Goal: Use online tool/utility: Utilize a website feature to perform a specific function

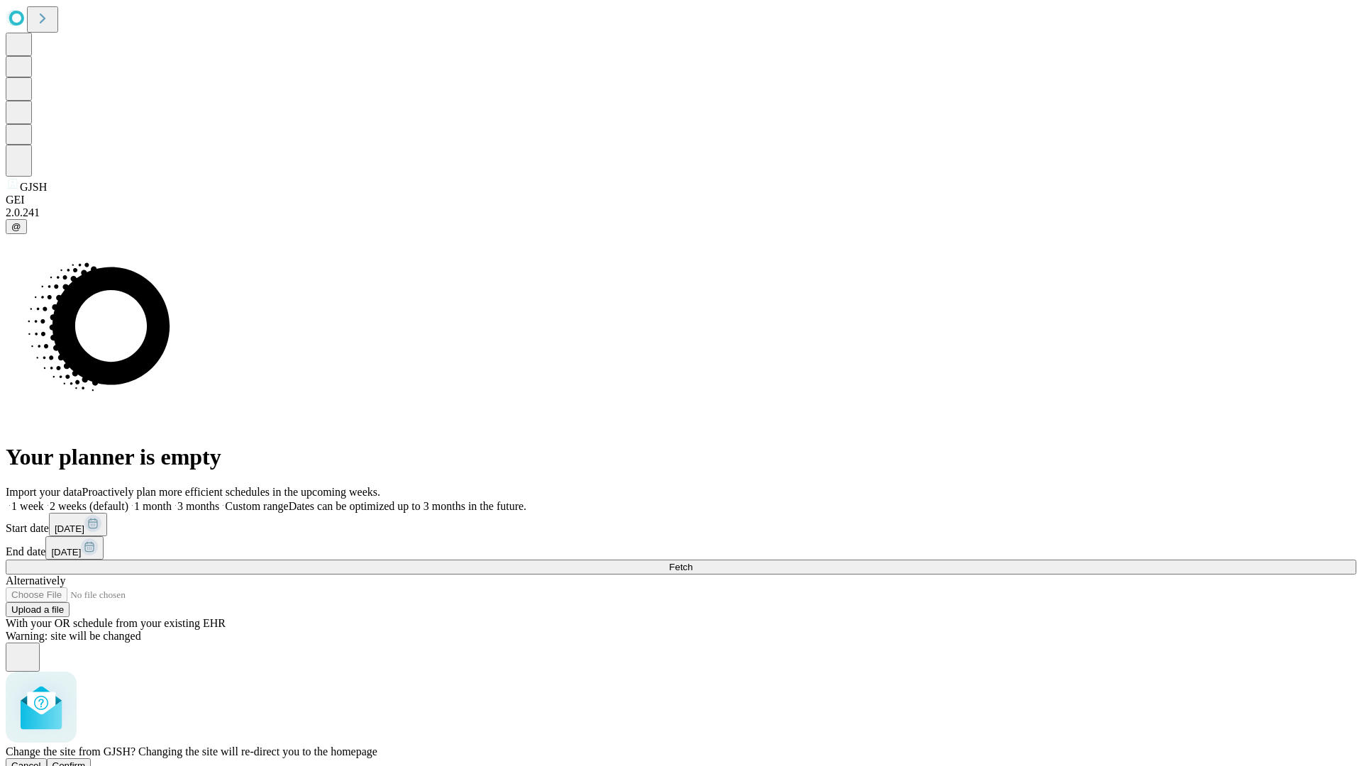
click at [86, 761] on span "Confirm" at bounding box center [69, 766] width 33 height 11
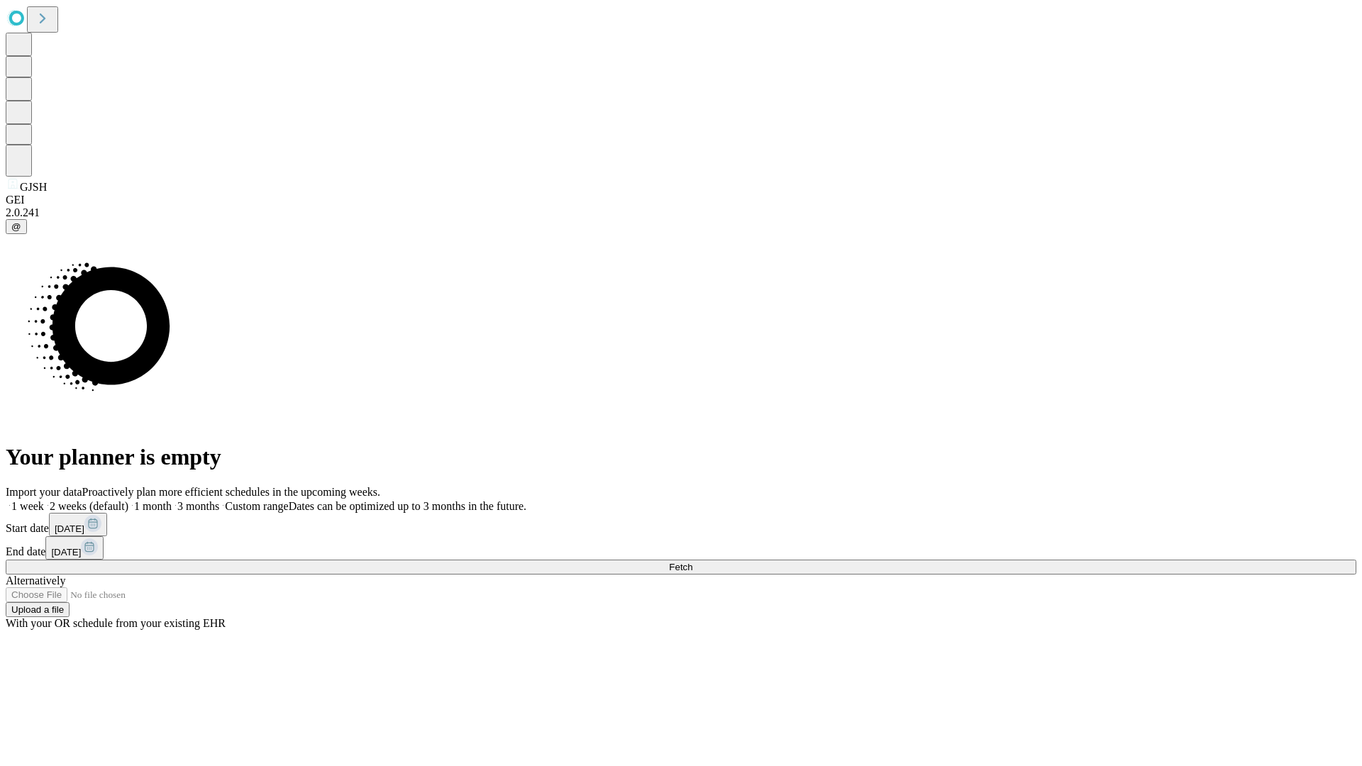
click at [172, 500] on label "1 month" at bounding box center [149, 506] width 43 height 12
click at [692, 562] on span "Fetch" at bounding box center [680, 567] width 23 height 11
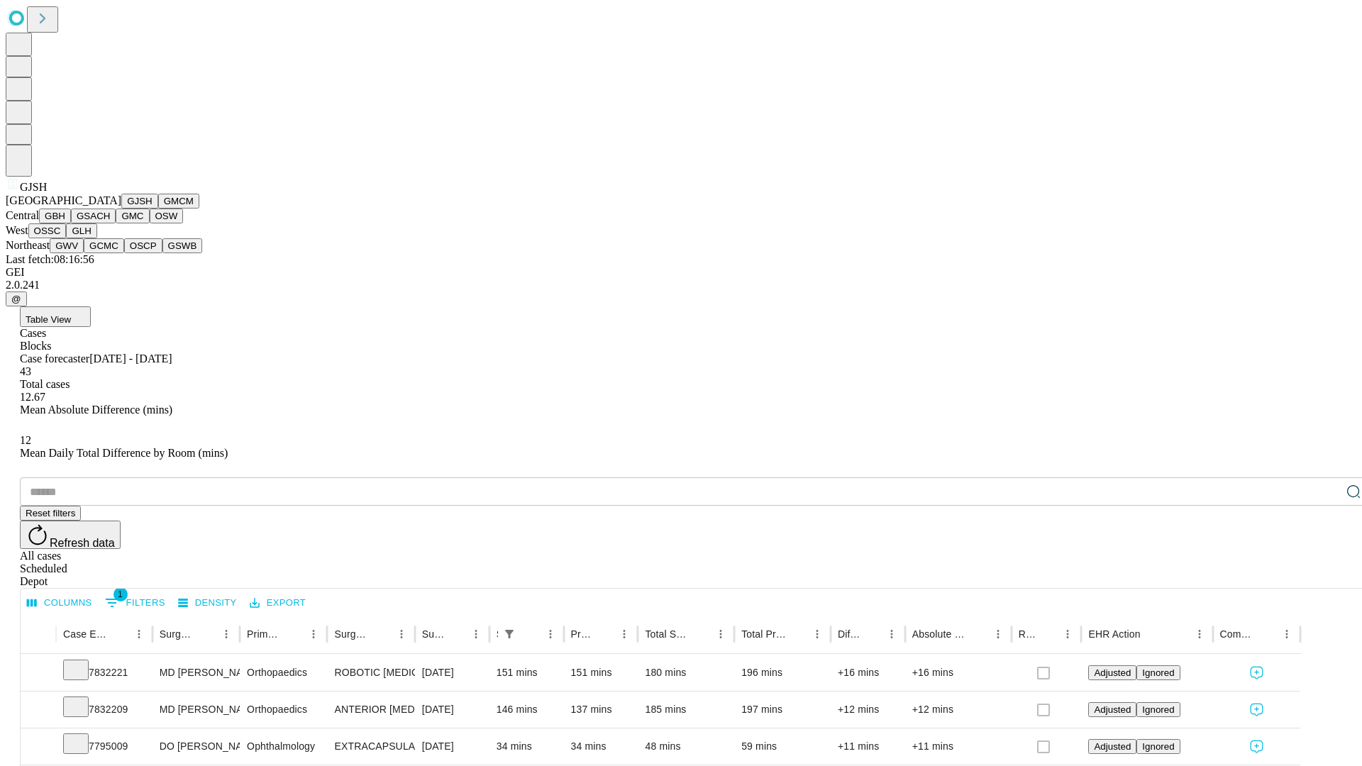
click at [158, 209] on button "GMCM" at bounding box center [178, 201] width 41 height 15
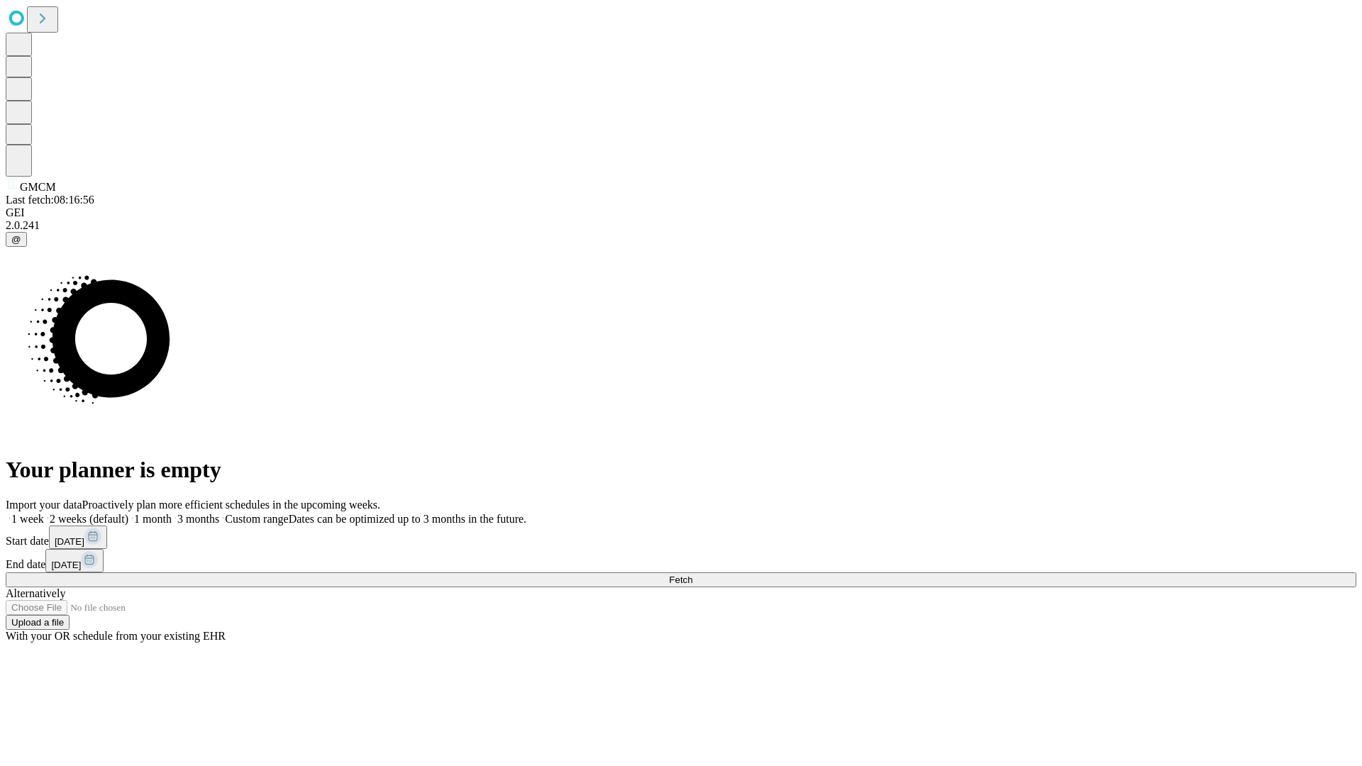
click at [172, 513] on label "1 month" at bounding box center [149, 519] width 43 height 12
click at [692, 575] on span "Fetch" at bounding box center [680, 580] width 23 height 11
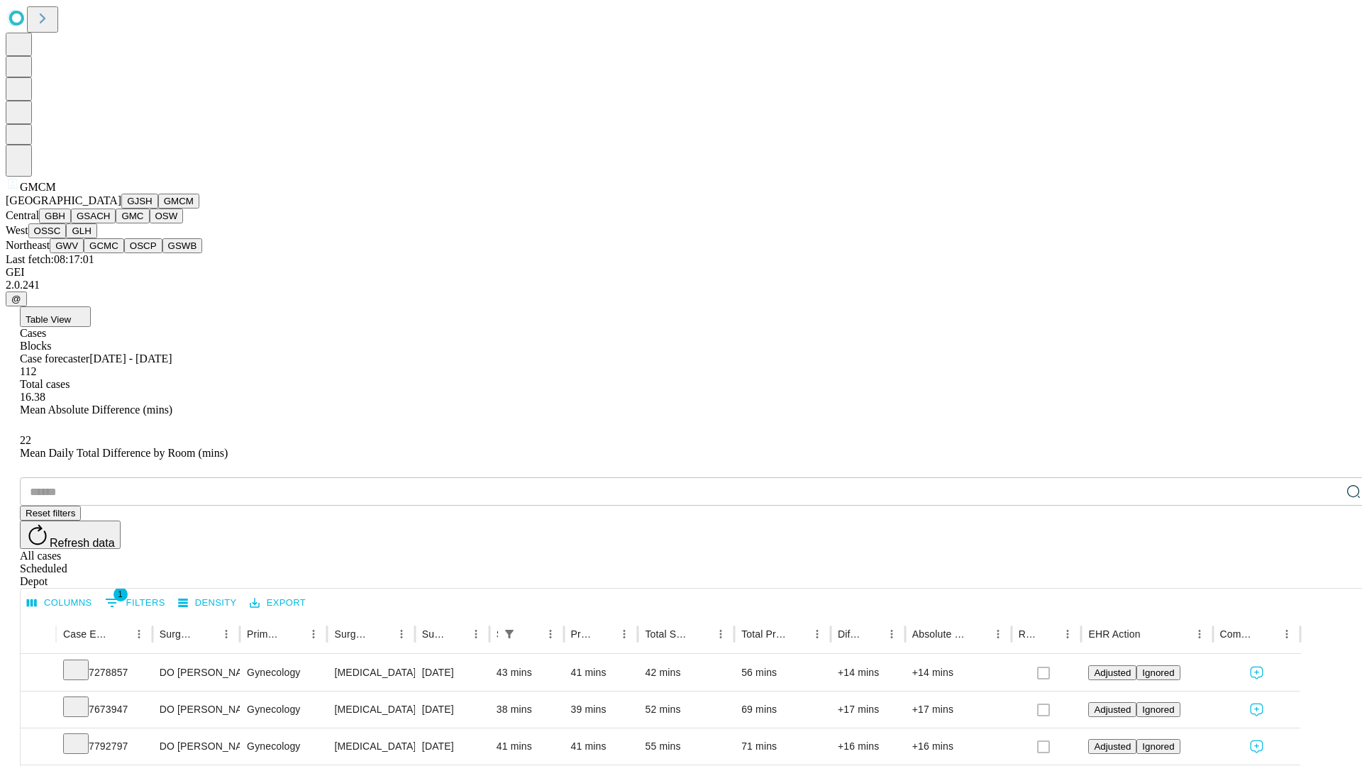
click at [71, 223] on button "GBH" at bounding box center [55, 216] width 32 height 15
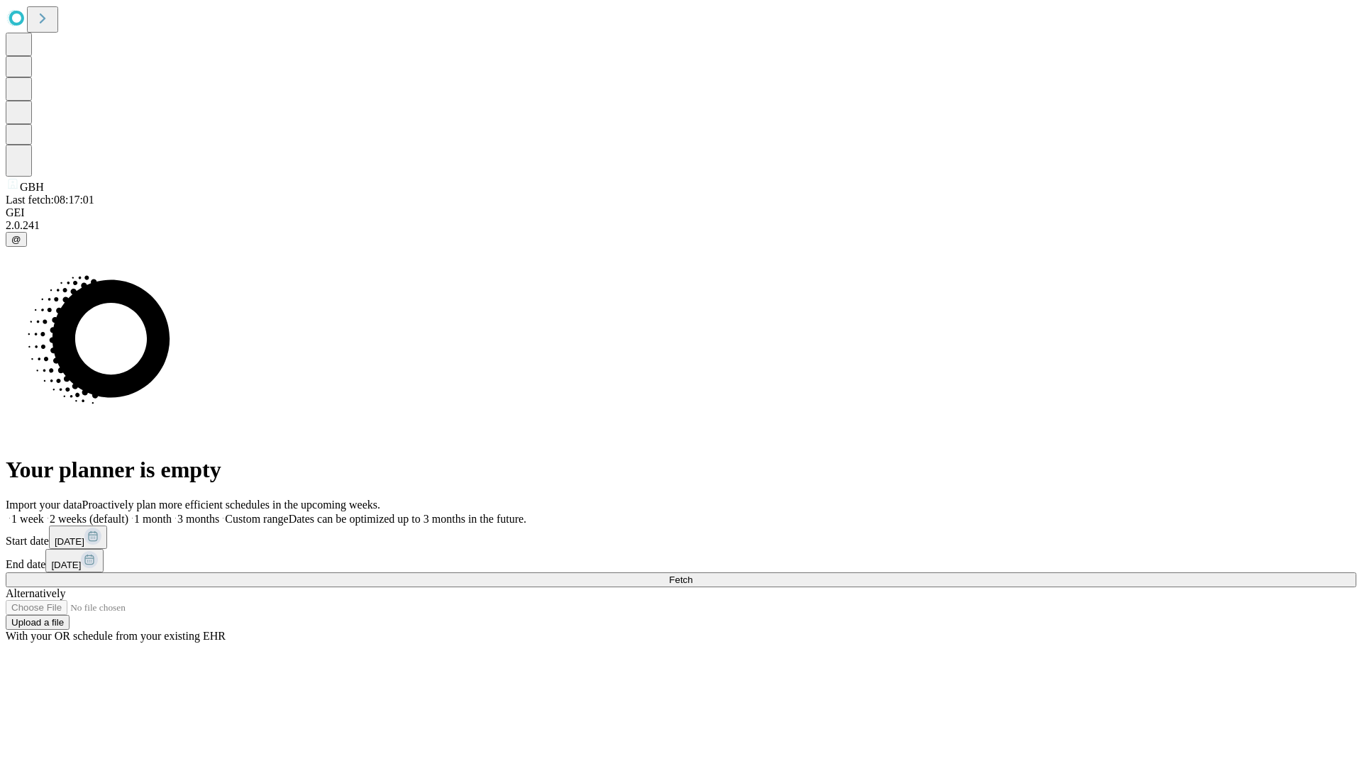
click at [172, 513] on label "1 month" at bounding box center [149, 519] width 43 height 12
click at [692, 575] on span "Fetch" at bounding box center [680, 580] width 23 height 11
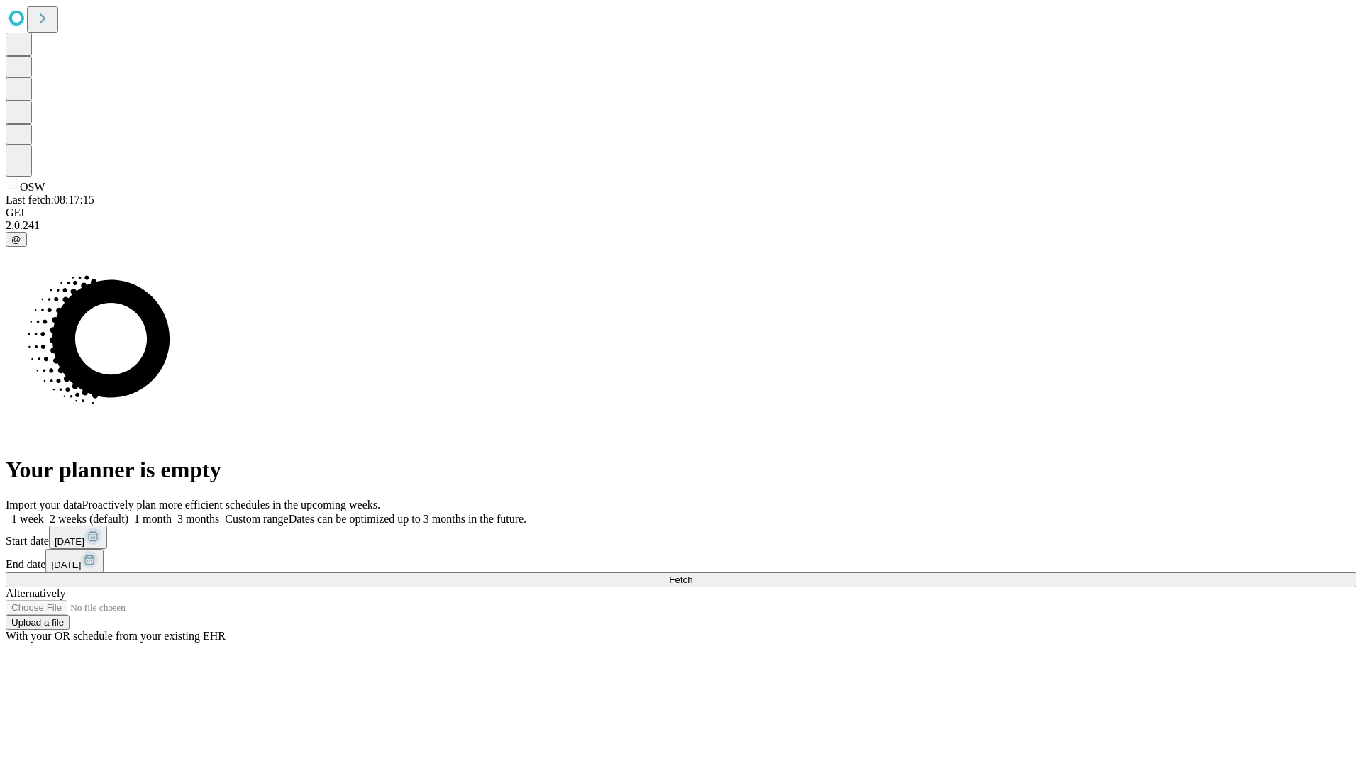
click at [172, 513] on label "1 month" at bounding box center [149, 519] width 43 height 12
click at [692, 575] on span "Fetch" at bounding box center [680, 580] width 23 height 11
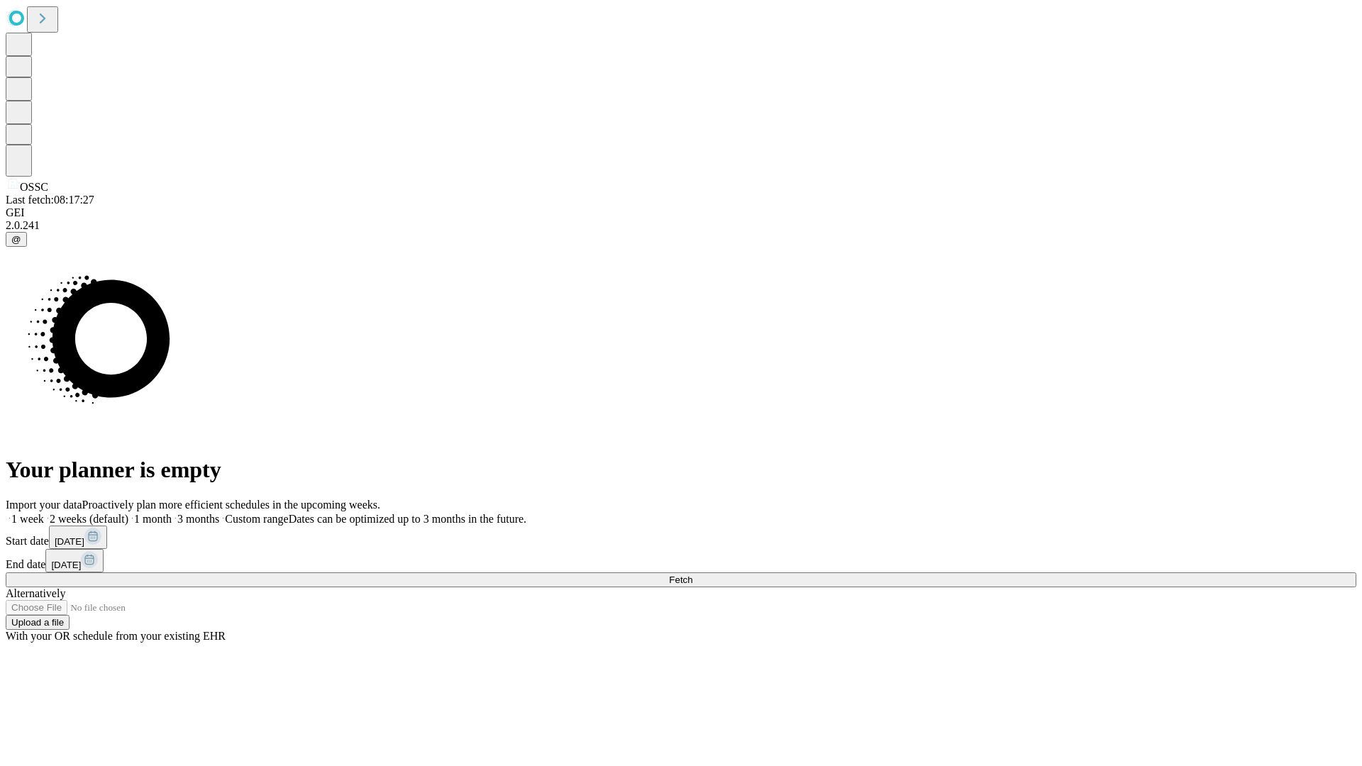
click at [692, 575] on span "Fetch" at bounding box center [680, 580] width 23 height 11
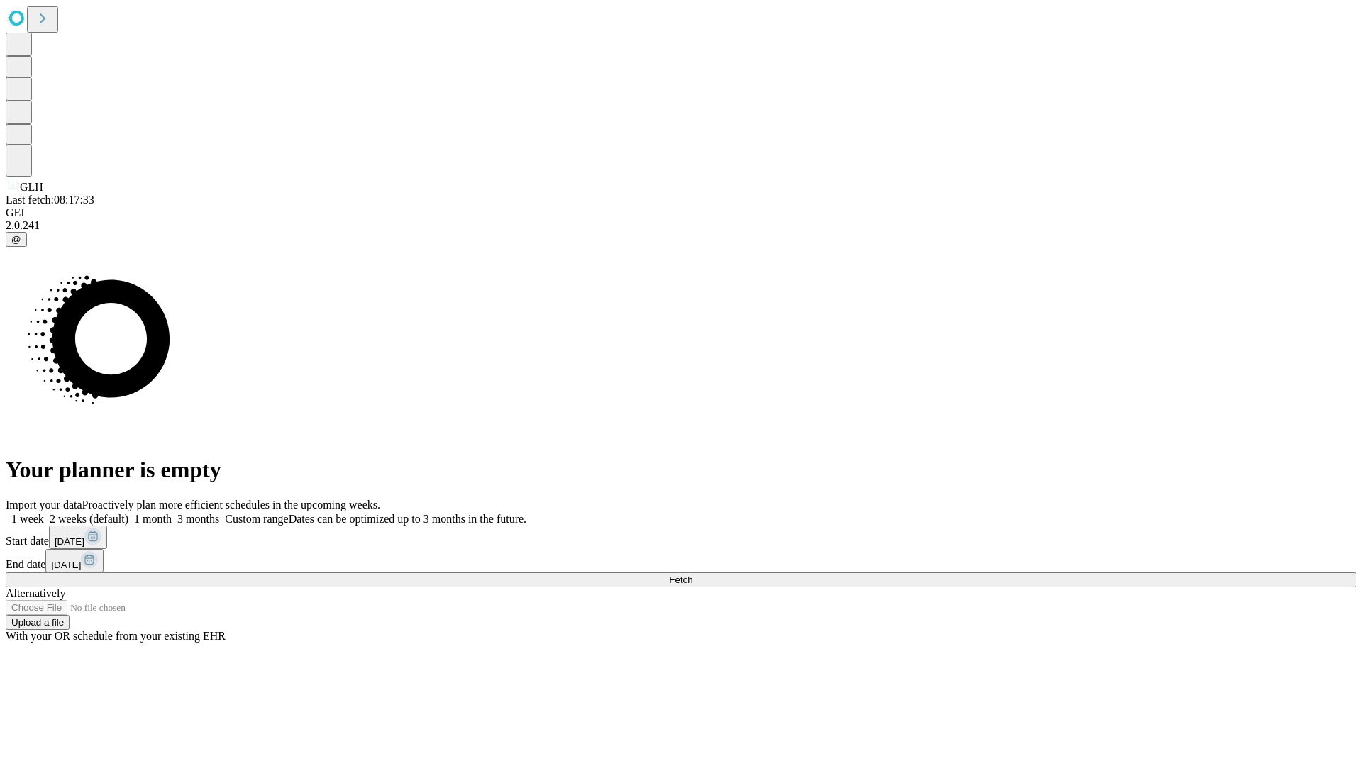
click at [172, 513] on label "1 month" at bounding box center [149, 519] width 43 height 12
click at [692, 575] on span "Fetch" at bounding box center [680, 580] width 23 height 11
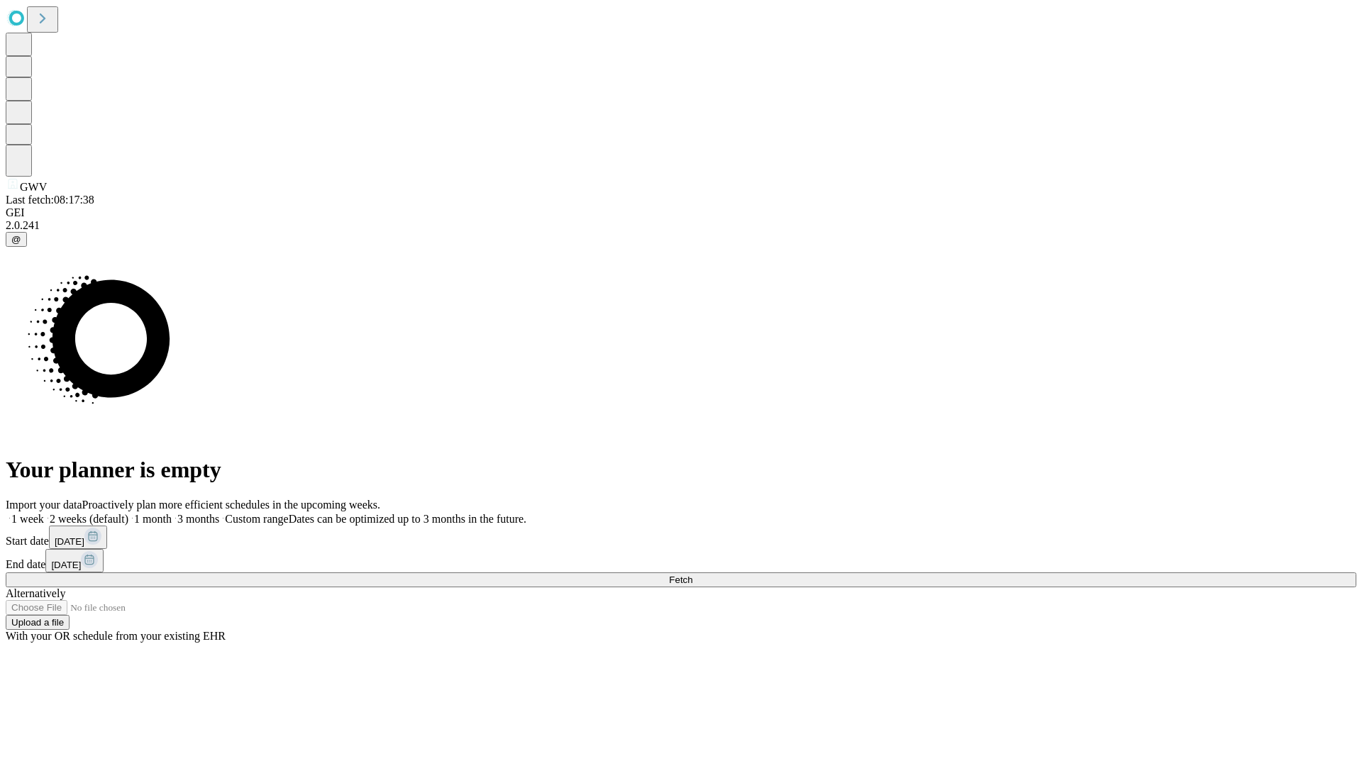
click at [172, 513] on label "1 month" at bounding box center [149, 519] width 43 height 12
click at [692, 575] on span "Fetch" at bounding box center [680, 580] width 23 height 11
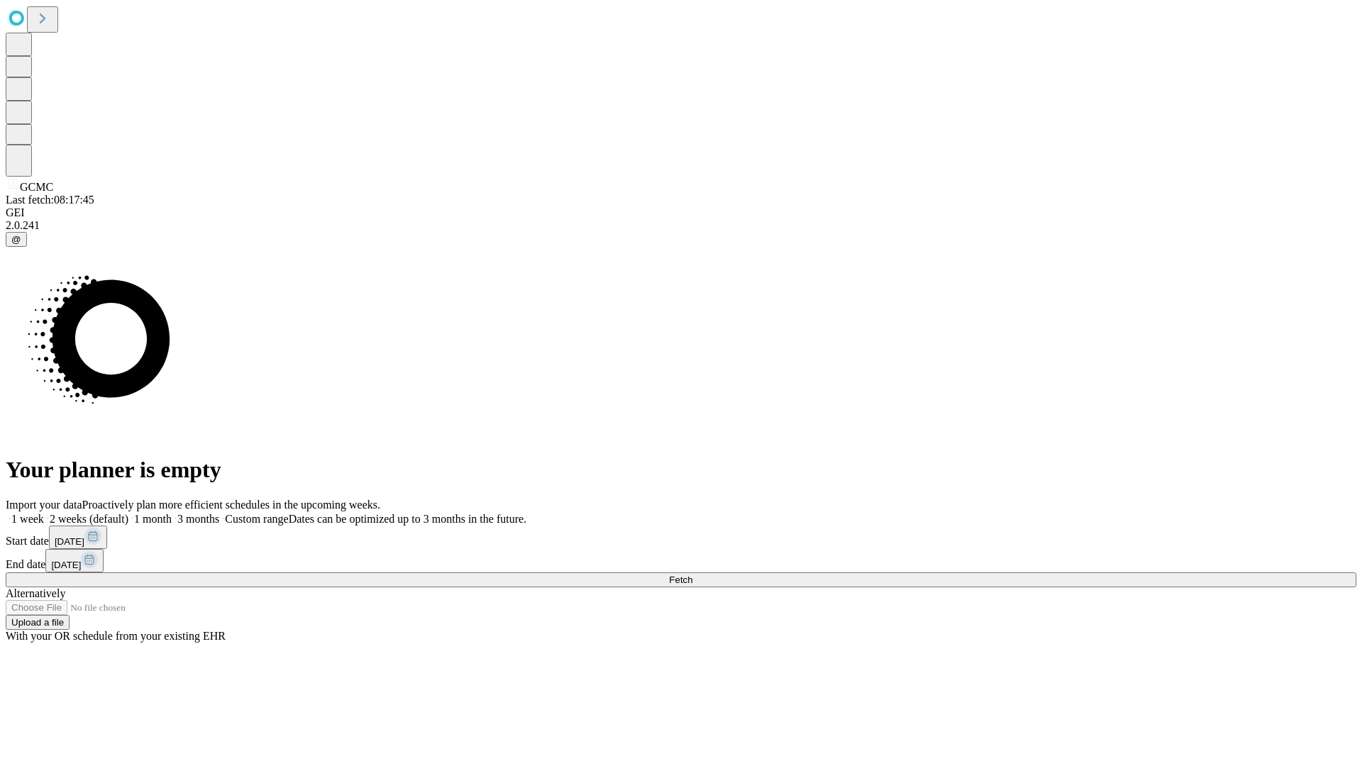
click at [172, 513] on label "1 month" at bounding box center [149, 519] width 43 height 12
click at [692, 575] on span "Fetch" at bounding box center [680, 580] width 23 height 11
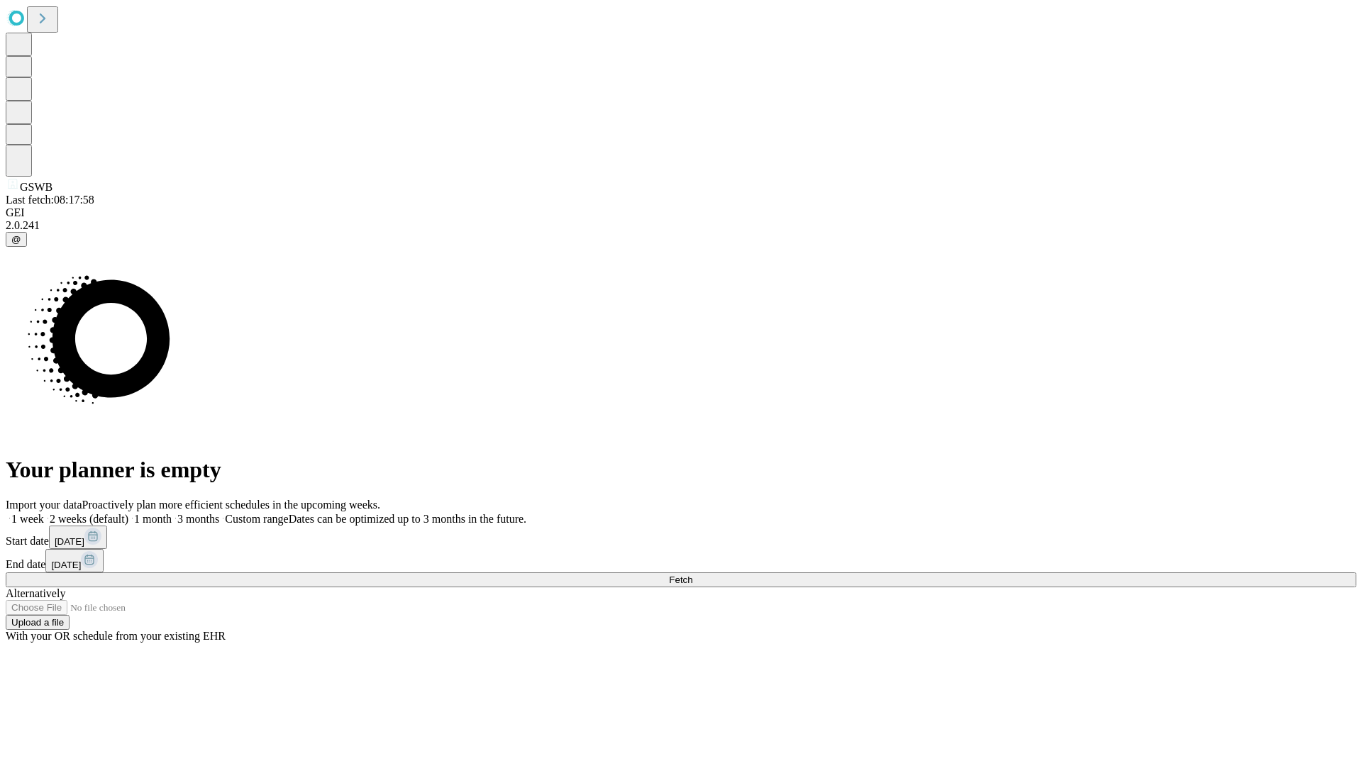
click at [692, 575] on span "Fetch" at bounding box center [680, 580] width 23 height 11
